Goal: Task Accomplishment & Management: Manage account settings

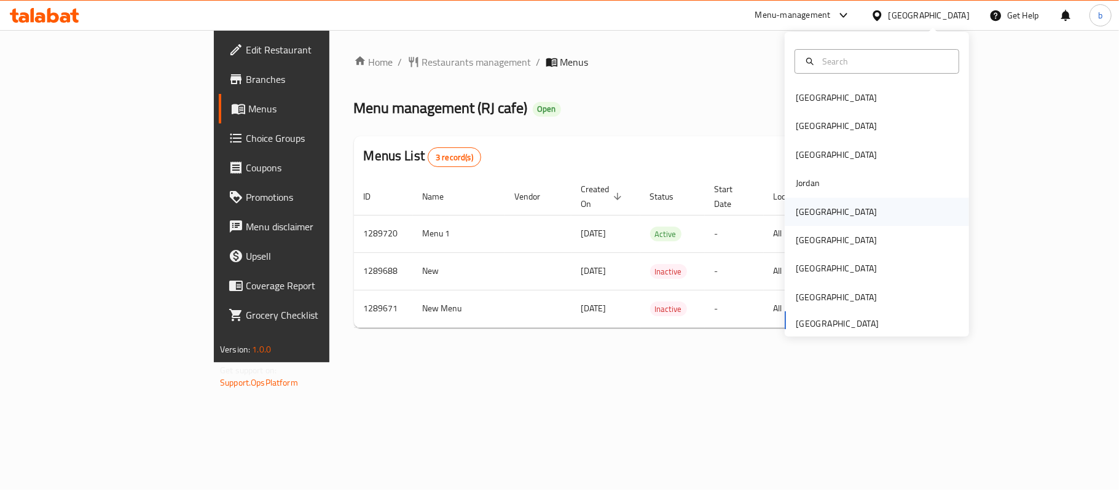
click at [796, 209] on div "[GEOGRAPHIC_DATA]" at bounding box center [836, 212] width 81 height 14
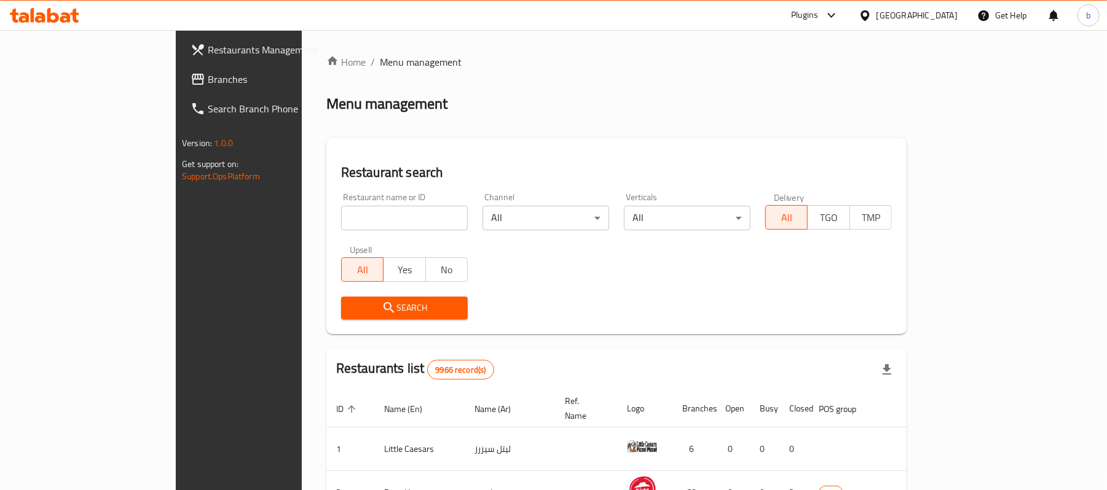
click at [65, 22] on icon at bounding box center [65, 17] width 10 height 10
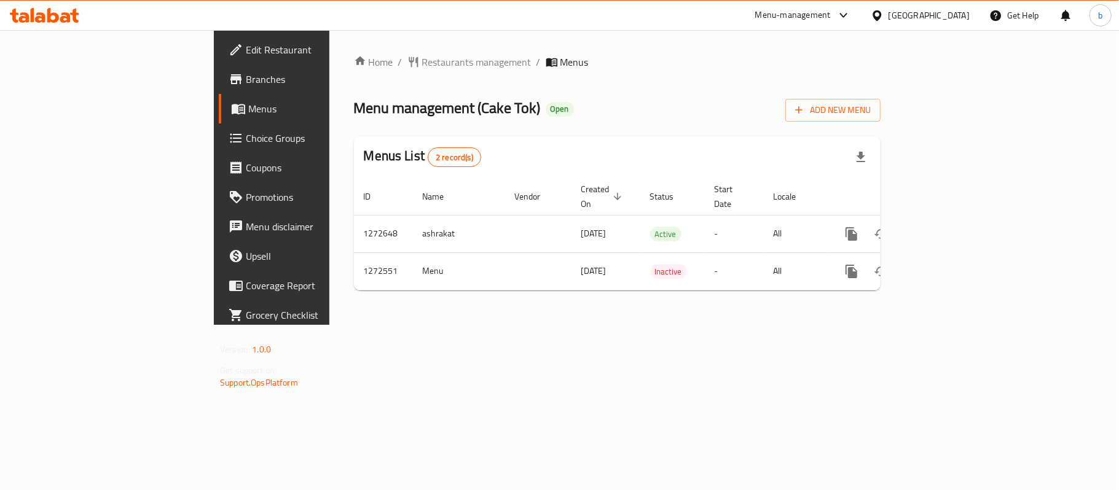
click at [246, 131] on span "Choice Groups" at bounding box center [318, 138] width 145 height 15
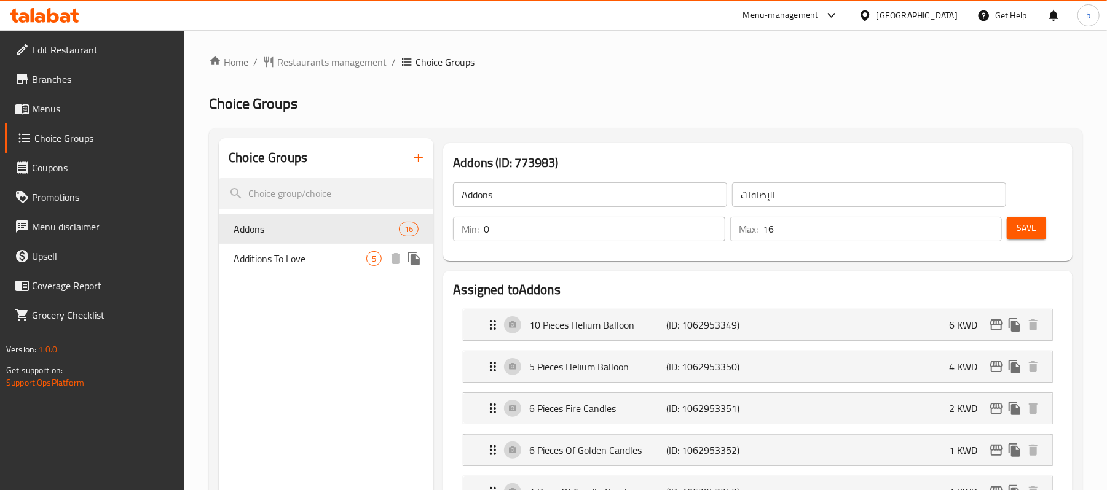
click at [286, 251] on span "Additions To Love" at bounding box center [300, 258] width 133 height 15
type input "Additions To Love"
type input "إضافات إلى الحب"
type input "5"
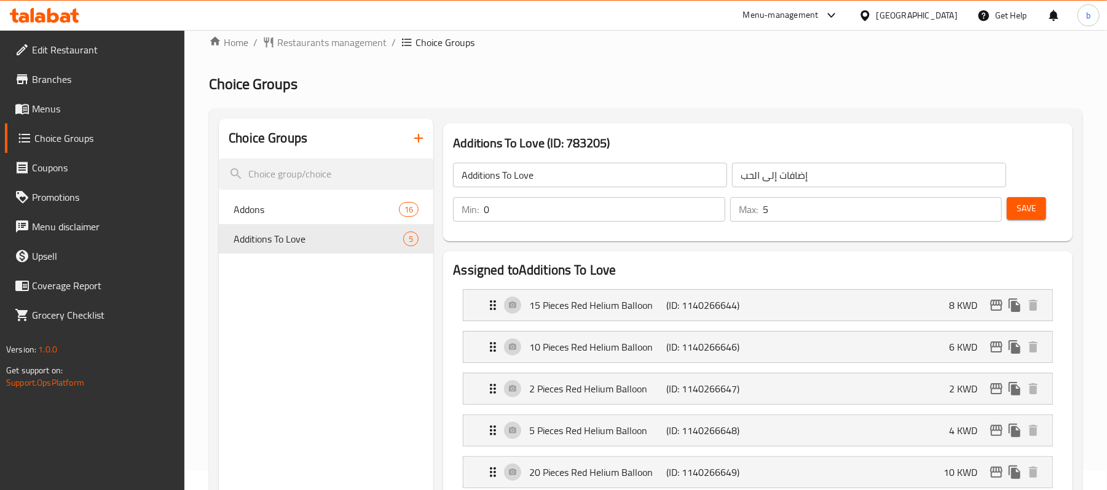
scroll to position [82, 0]
